Goal: Transaction & Acquisition: Purchase product/service

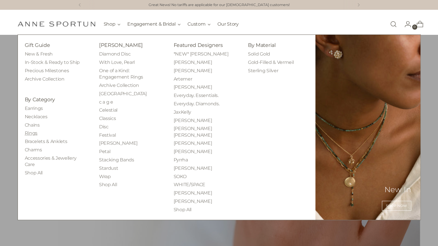
click at [30, 133] on link "Rings" at bounding box center [31, 133] width 13 height 5
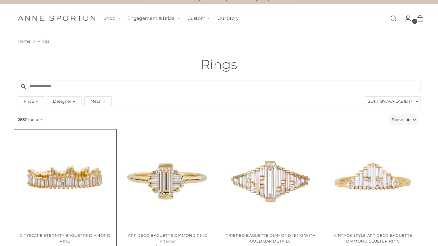
scroll to position [6, 0]
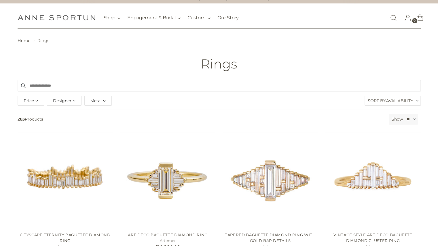
click at [41, 84] on input "Search products" at bounding box center [219, 86] width 403 height 12
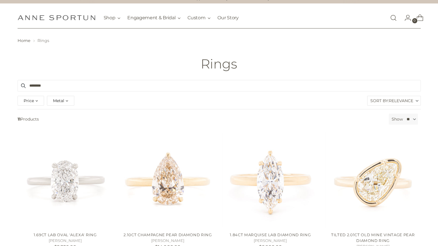
type input "*********"
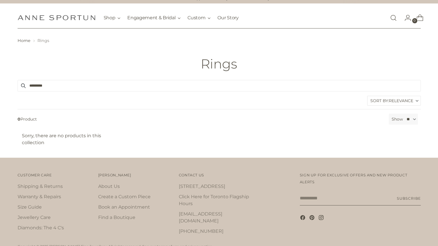
drag, startPoint x: 56, startPoint y: 84, endPoint x: 19, endPoint y: 86, distance: 36.7
click at [19, 86] on form "*********" at bounding box center [219, 86] width 403 height 12
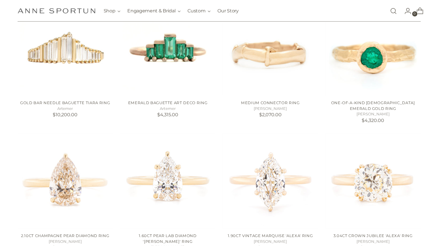
scroll to position [282, 0]
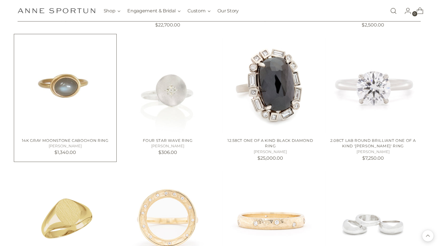
scroll to position [1034, 0]
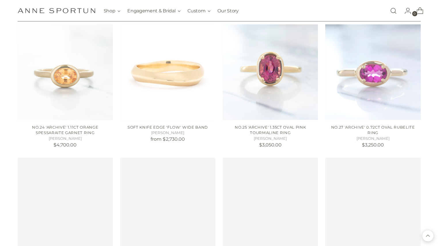
scroll to position [2105, 0]
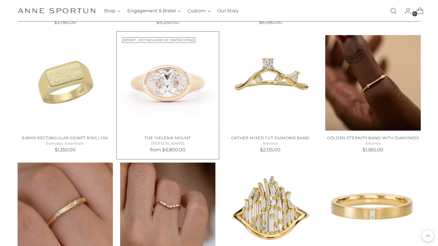
scroll to position [2452, 0]
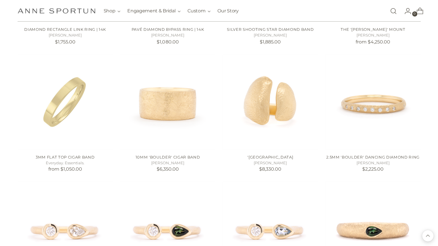
scroll to position [3386, 0]
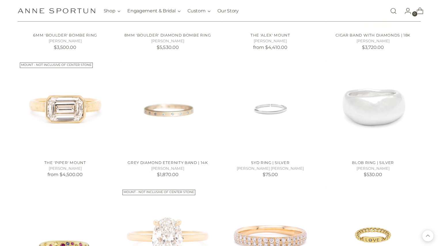
scroll to position [4159, 0]
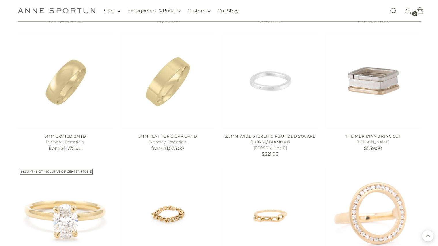
scroll to position [4702, 0]
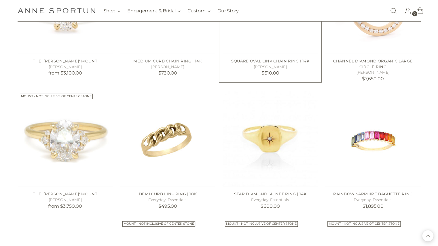
scroll to position [4910, 0]
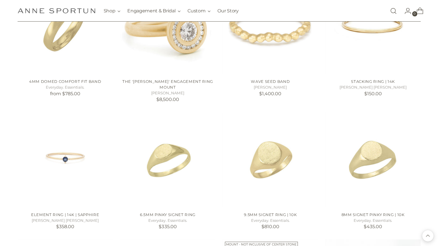
scroll to position [5284, 0]
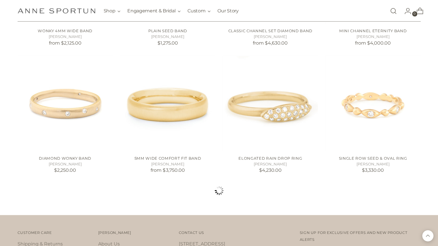
scroll to position [8388, 0]
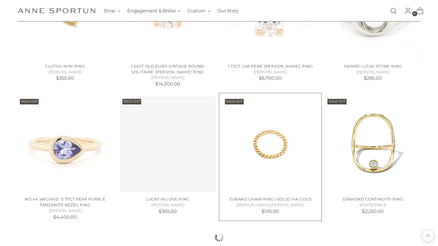
scroll to position [8837, 0]
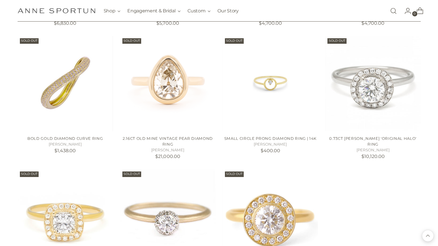
scroll to position [9133, 0]
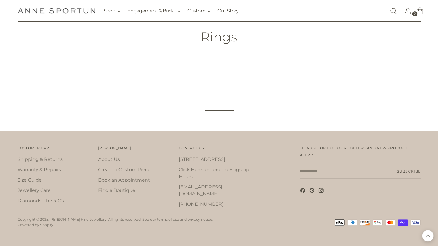
scroll to position [6, 0]
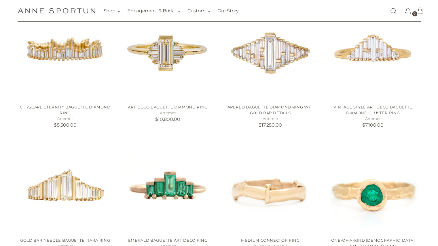
scroll to position [6, 0]
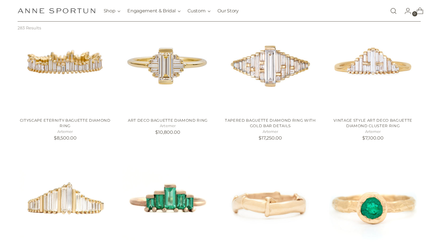
scroll to position [6, 0]
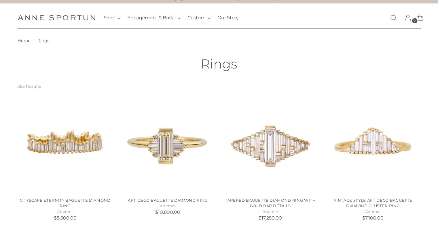
scroll to position [71, 0]
